Goal: Find specific page/section: Find specific page/section

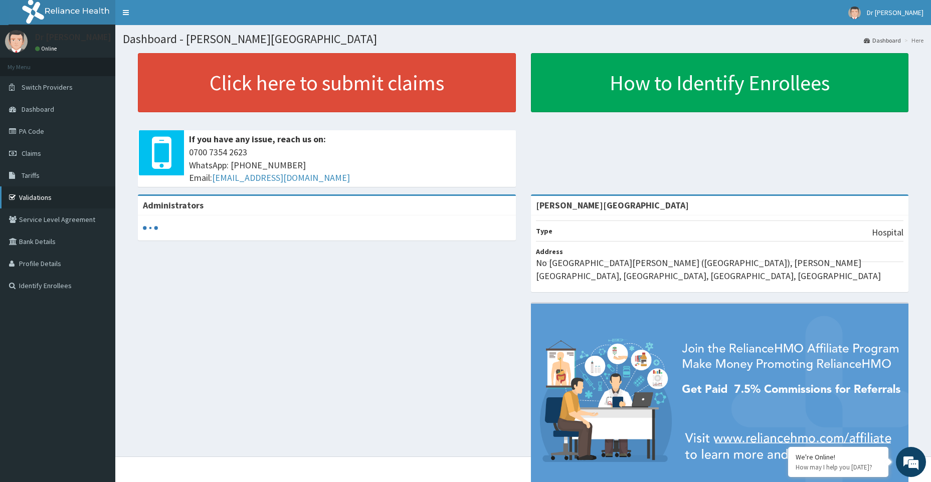
click at [65, 199] on link "Validations" at bounding box center [57, 197] width 115 height 22
click at [91, 205] on link "Validations" at bounding box center [57, 197] width 115 height 22
